Goal: Complete application form

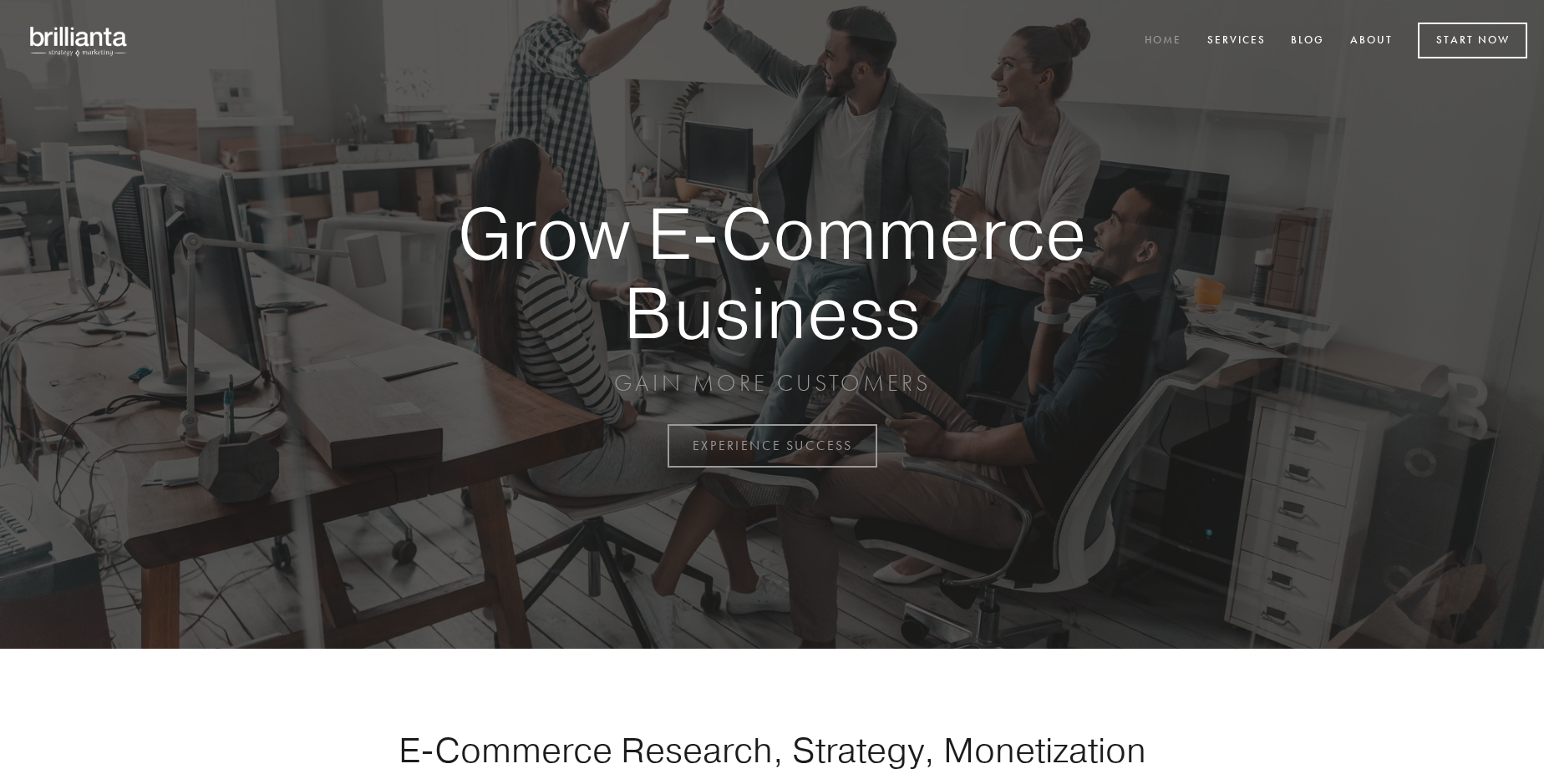
scroll to position [4378, 0]
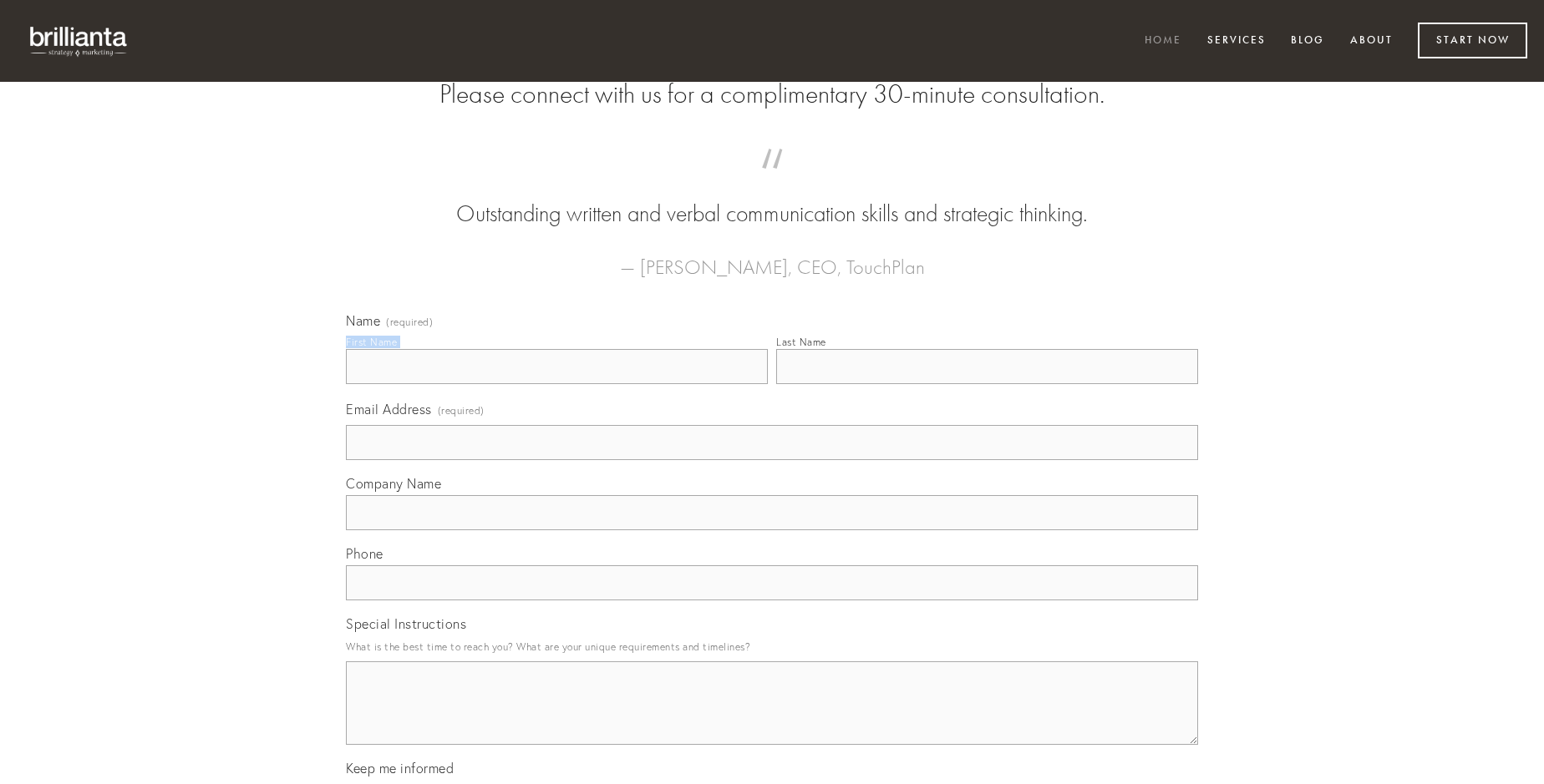
type input "[PERSON_NAME]"
click at [987, 384] on input "Last Name" at bounding box center [987, 366] width 422 height 35
type input "[PERSON_NAME]"
click at [772, 460] on input "Email Address (required)" at bounding box center [772, 442] width 852 height 35
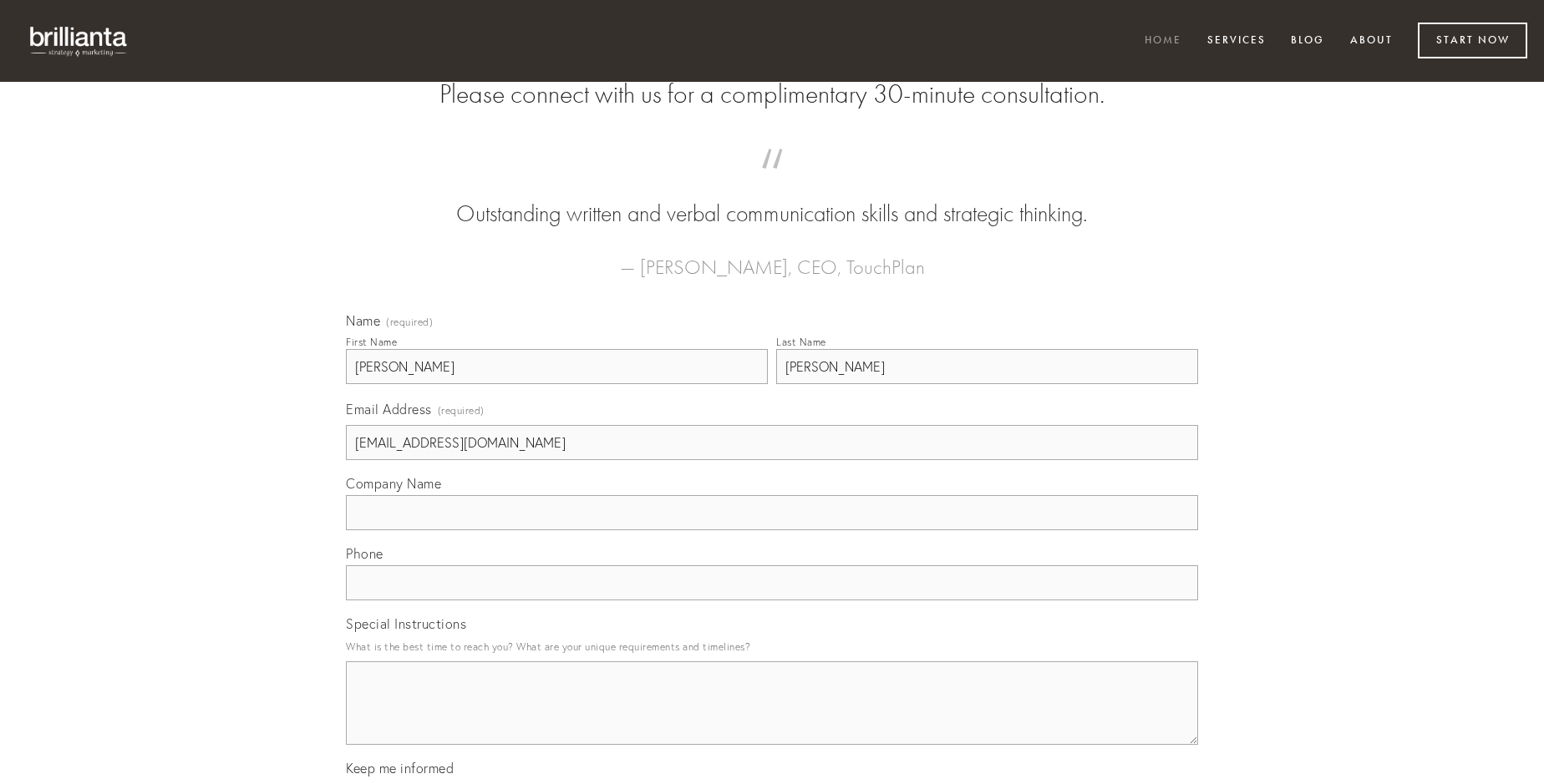
type input "[EMAIL_ADDRESS][DOMAIN_NAME]"
click at [772, 530] on input "Company Name" at bounding box center [772, 512] width 852 height 35
type input "culpa"
click at [772, 600] on input "text" at bounding box center [772, 582] width 852 height 35
click at [772, 719] on textarea "Special Instructions" at bounding box center [772, 702] width 852 height 83
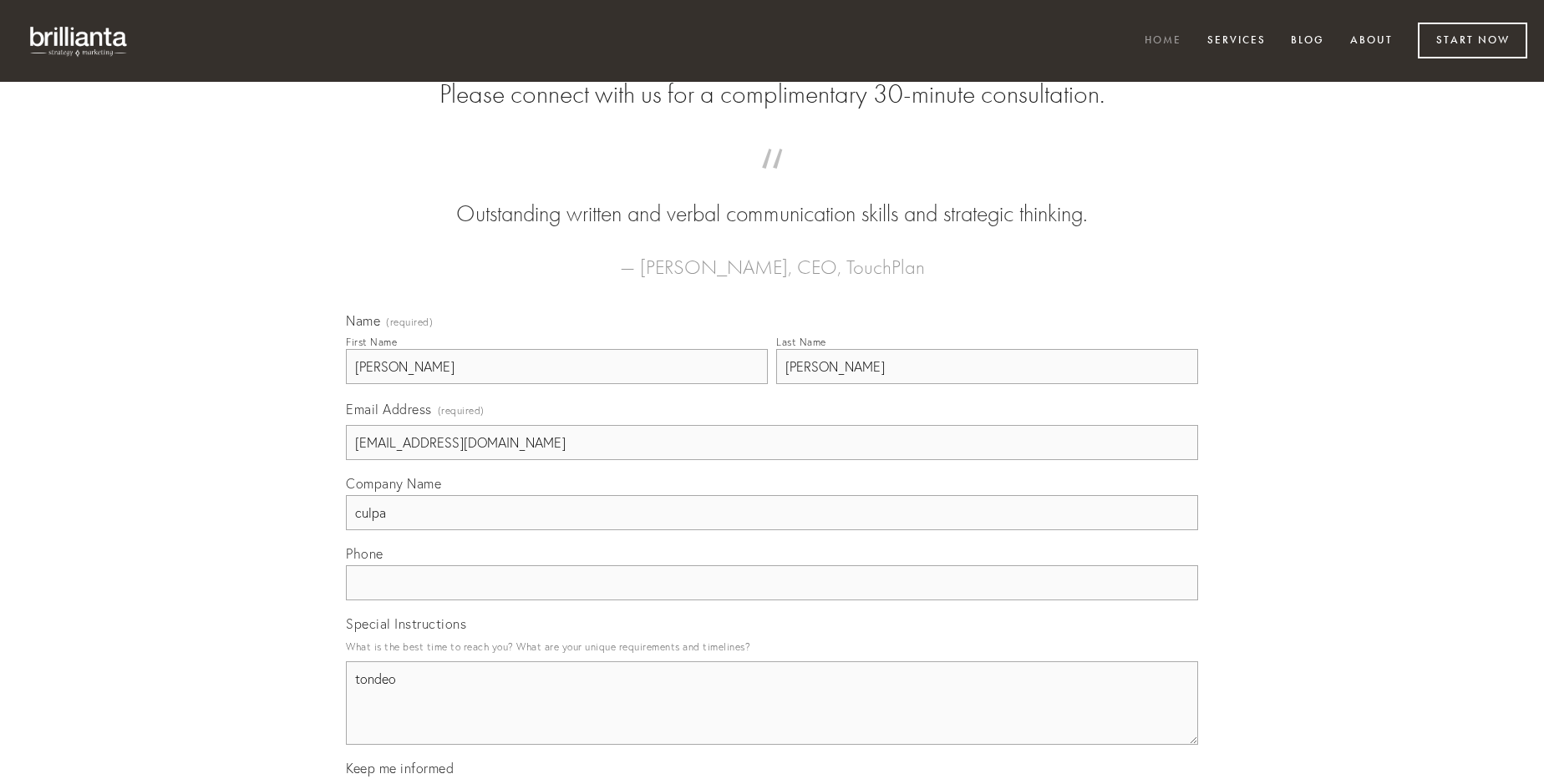
type textarea "tondeo"
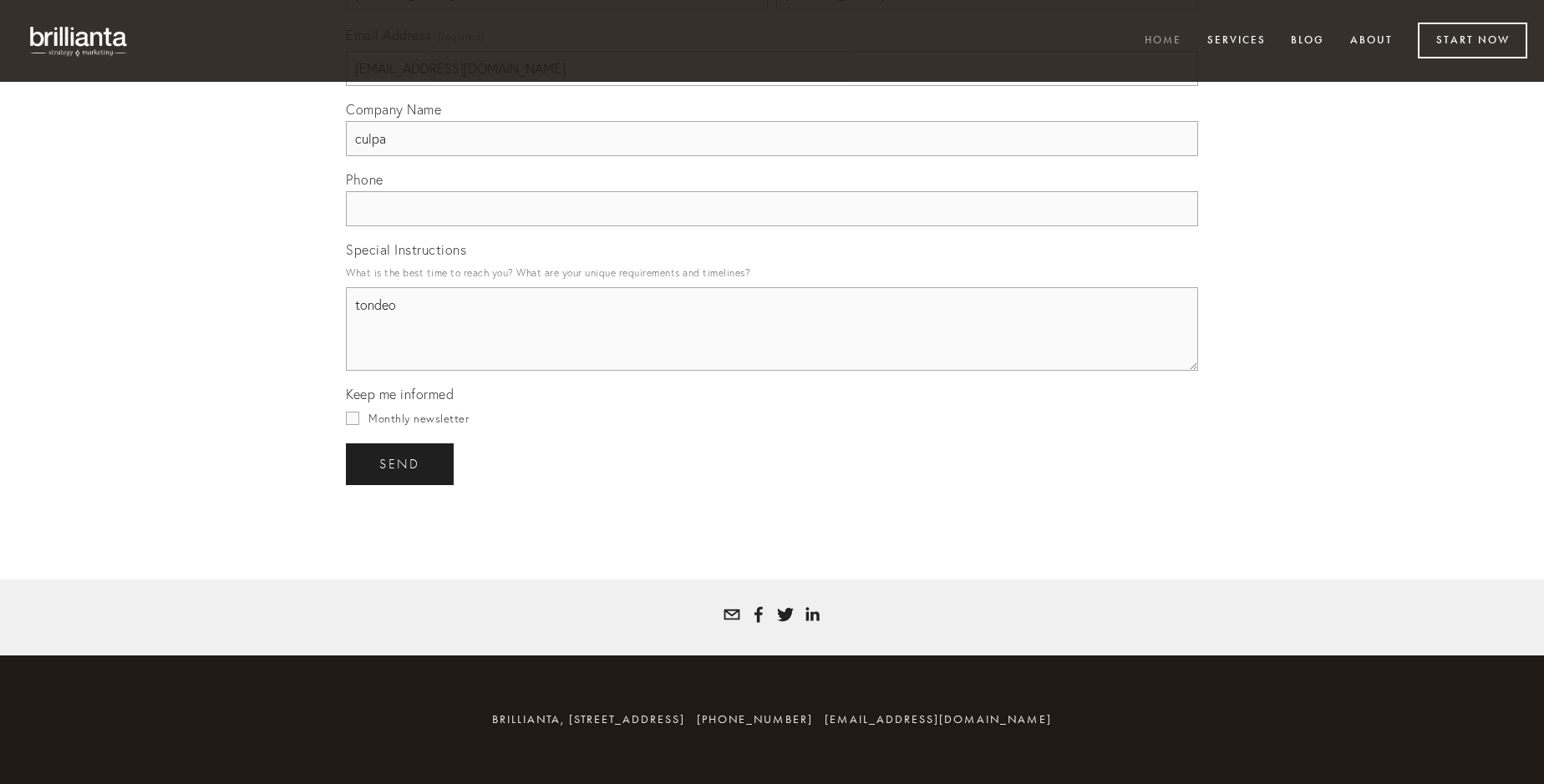
click at [401, 464] on span "send" at bounding box center [400, 464] width 41 height 15
